Goal: Find specific page/section: Find specific page/section

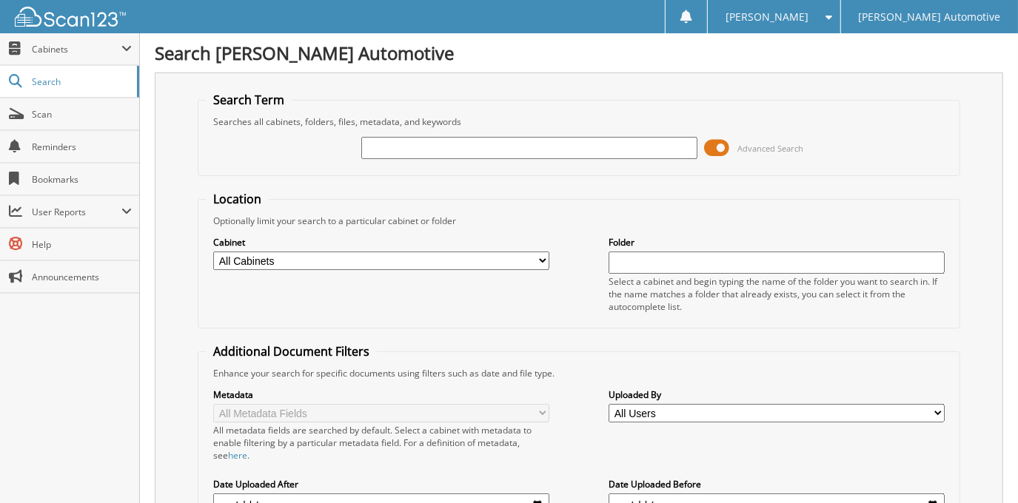
click at [717, 149] on span at bounding box center [717, 148] width 25 height 22
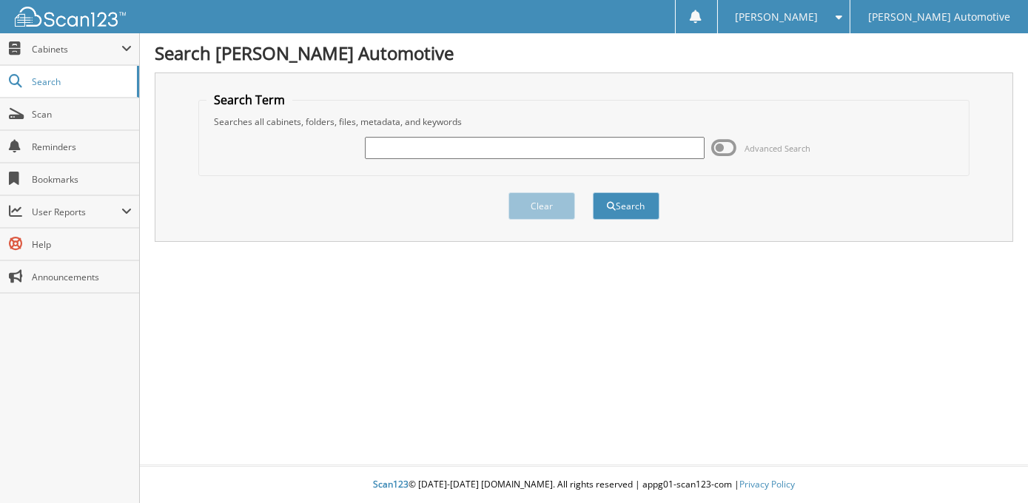
click at [496, 155] on input "text" at bounding box center [535, 148] width 340 height 22
type input "[PERSON_NAME]"
click at [593, 192] on button "Search" at bounding box center [626, 205] width 67 height 27
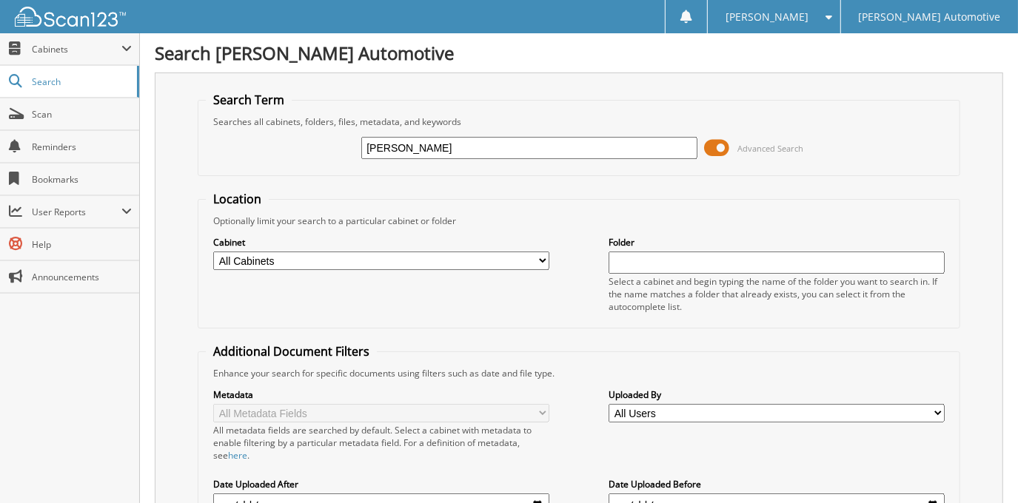
click at [722, 141] on span at bounding box center [717, 148] width 25 height 22
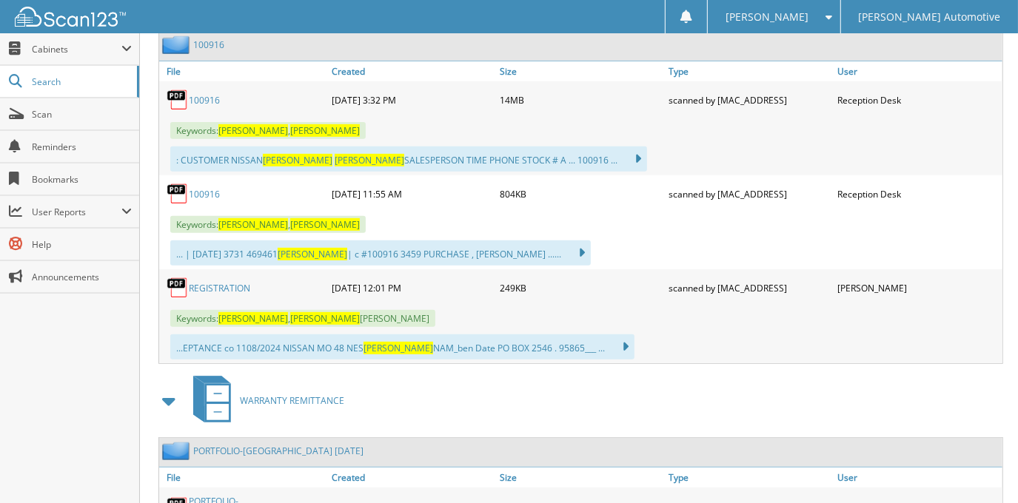
scroll to position [269, 0]
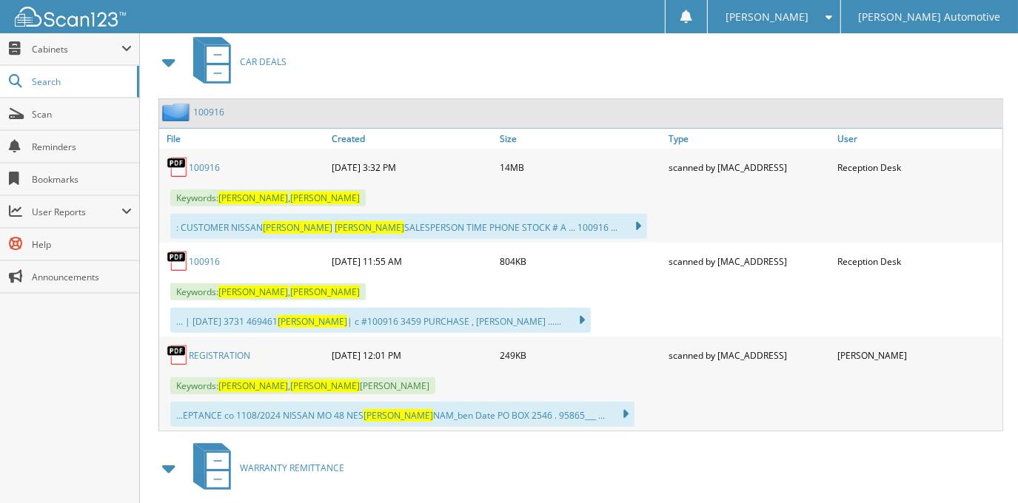
click at [200, 166] on link "100916" at bounding box center [204, 167] width 31 height 13
